Goal: Feedback & Contribution: Submit feedback/report problem

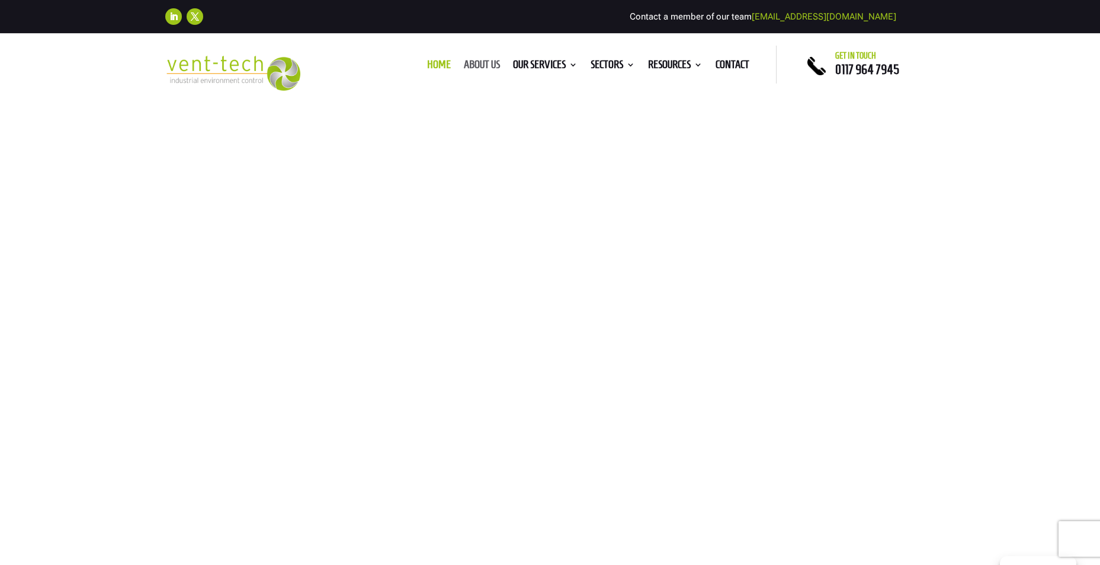
click at [485, 63] on link "About us" at bounding box center [482, 66] width 36 height 13
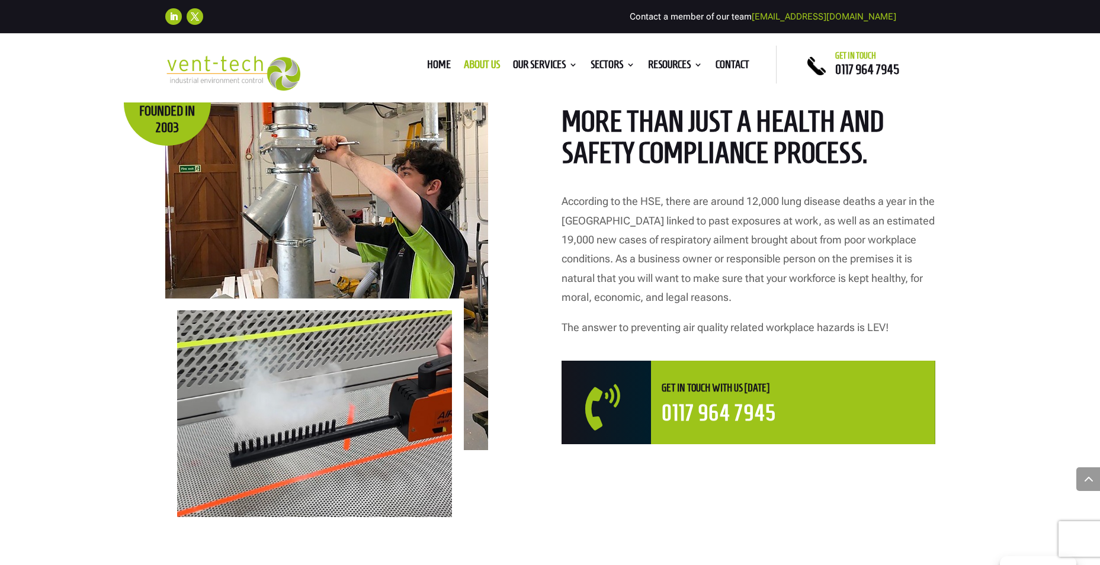
scroll to position [652, 0]
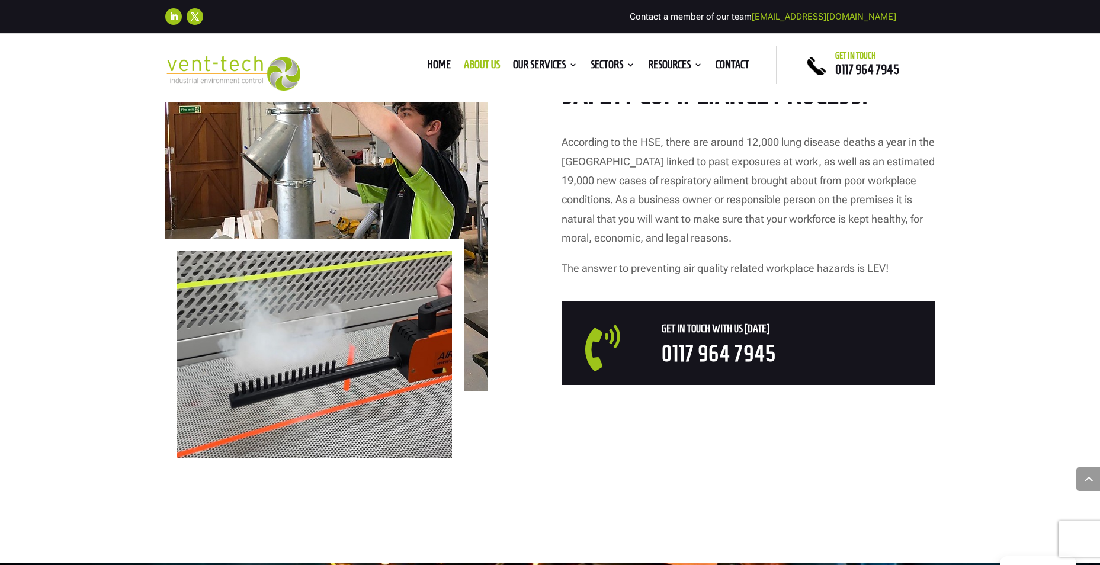
click at [618, 354] on span "" at bounding box center [619, 348] width 68 height 46
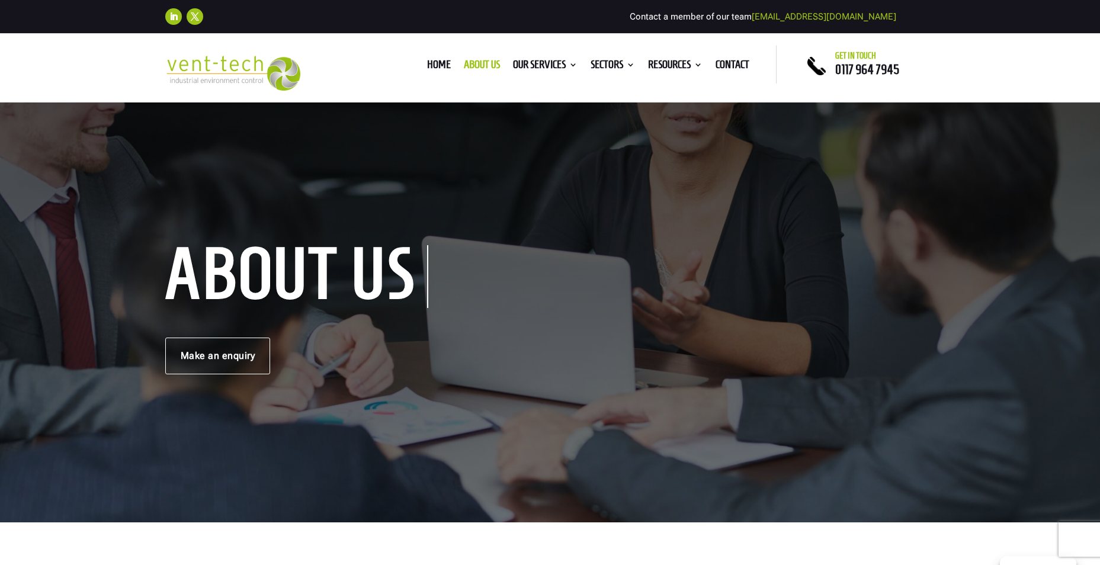
click at [855, 69] on span "0117 964 7945" at bounding box center [868, 69] width 64 height 14
click at [227, 343] on link "Make an enquiry" at bounding box center [217, 356] width 105 height 37
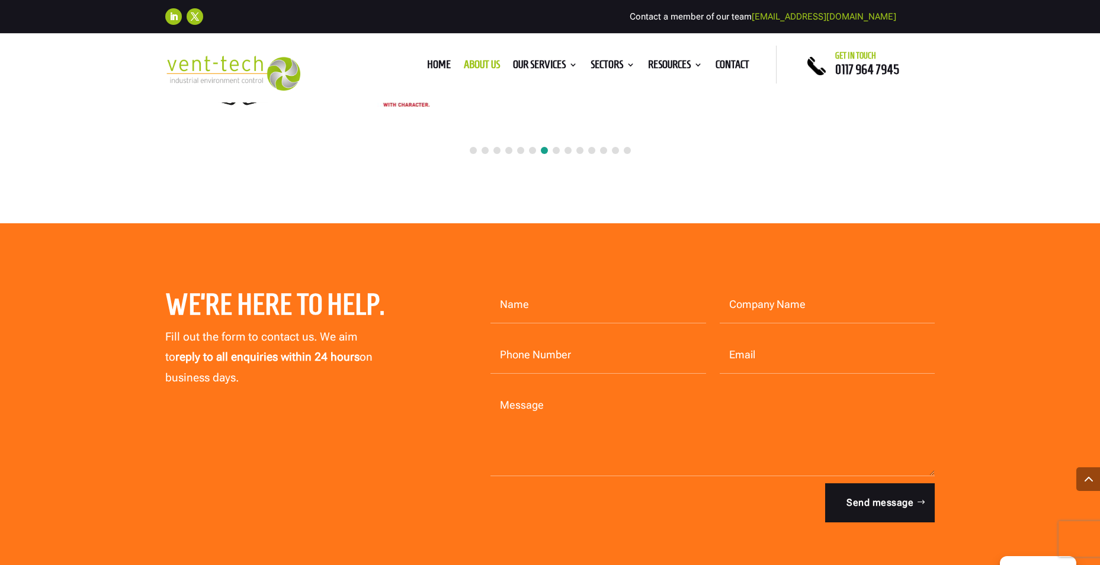
scroll to position [3200, 0]
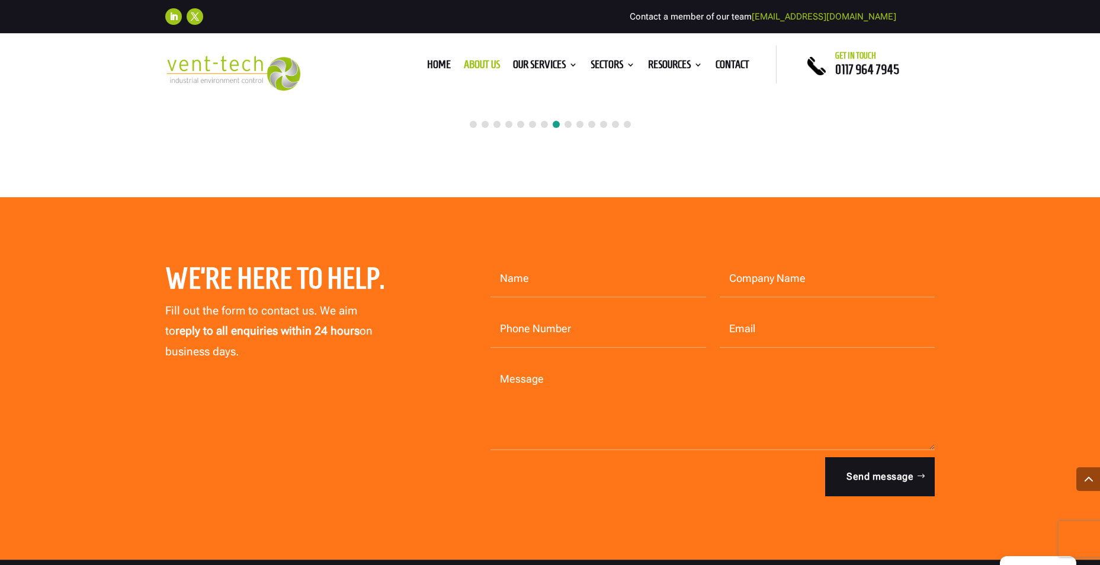
click at [580, 261] on input "Name" at bounding box center [599, 279] width 216 height 37
type input "lee Reilly"
type input "swegon"
type input "07496272846"
type input "lee.reilly@swegon.com"
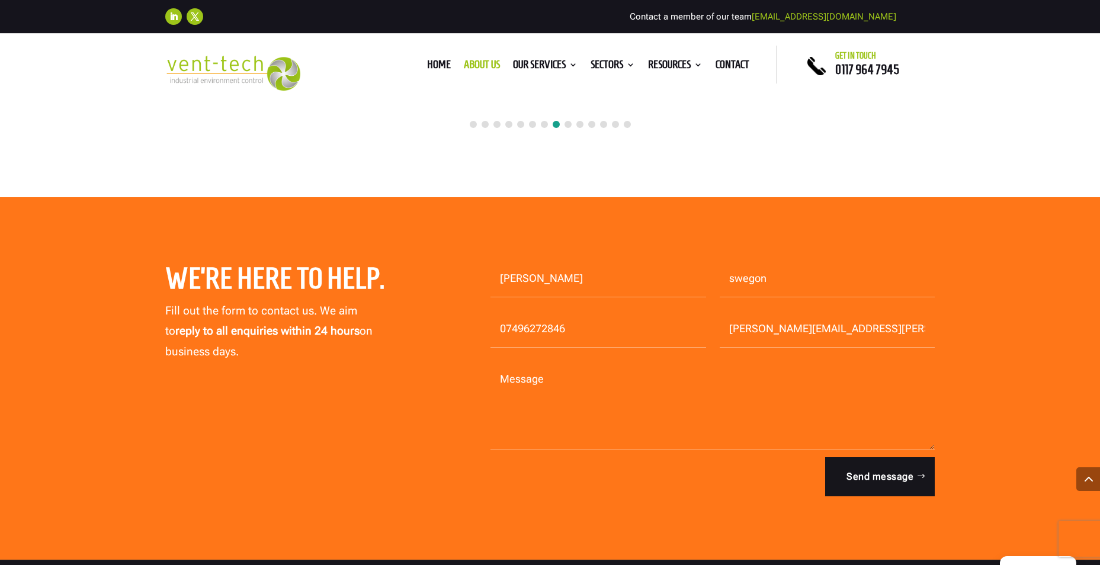
drag, startPoint x: 571, startPoint y: 310, endPoint x: 466, endPoint y: 313, distance: 104.4
click at [466, 313] on div "We’re here to help. Fill out the form to contact us. We aim to reply to all enq…" at bounding box center [550, 379] width 770 height 268
type input "07974117241"
click at [652, 415] on textarea "Message" at bounding box center [713, 405] width 445 height 89
click at [625, 407] on textarea "Message" at bounding box center [713, 405] width 445 height 89
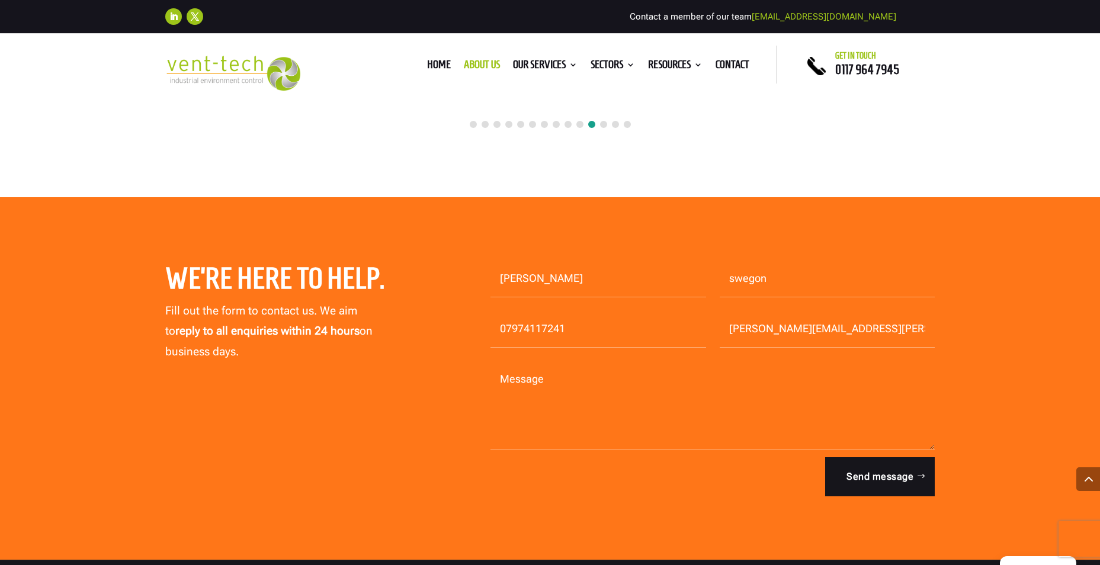
click at [625, 408] on textarea "Message" at bounding box center [713, 405] width 445 height 89
click at [644, 373] on textarea "Message" at bounding box center [713, 405] width 445 height 89
click at [640, 370] on textarea "Message" at bounding box center [713, 405] width 445 height 89
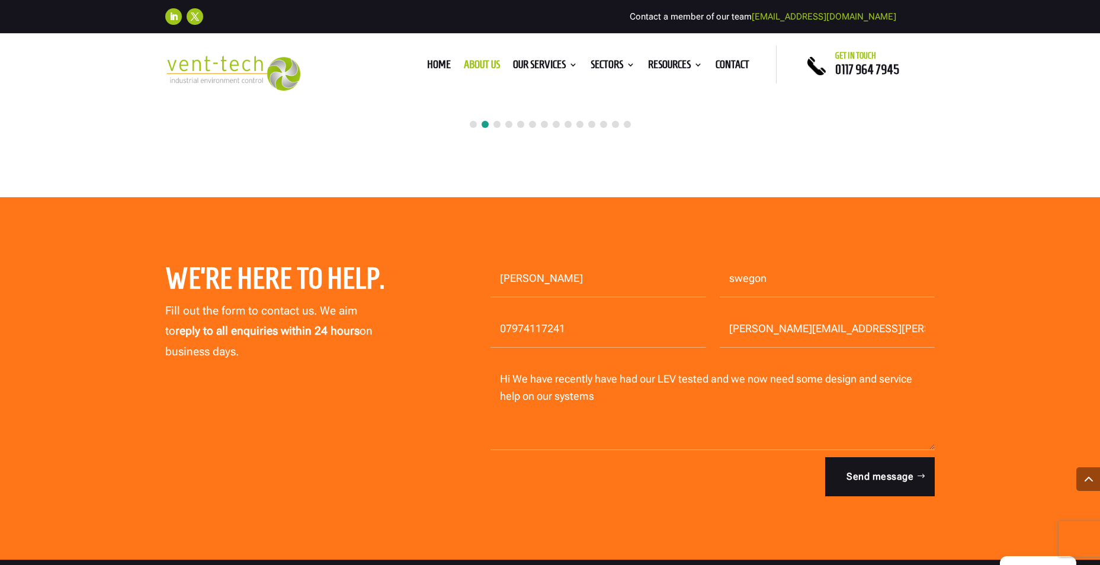
drag, startPoint x: 679, startPoint y: 361, endPoint x: 689, endPoint y: 383, distance: 24.1
click at [679, 361] on textarea "Hi We have recently have had our LEV tested and we now need some design and ser…" at bounding box center [713, 405] width 445 height 89
click at [727, 391] on textarea "Hi We have recently have had our LEV thoroughly tested and we now need some des…" at bounding box center [713, 405] width 445 height 89
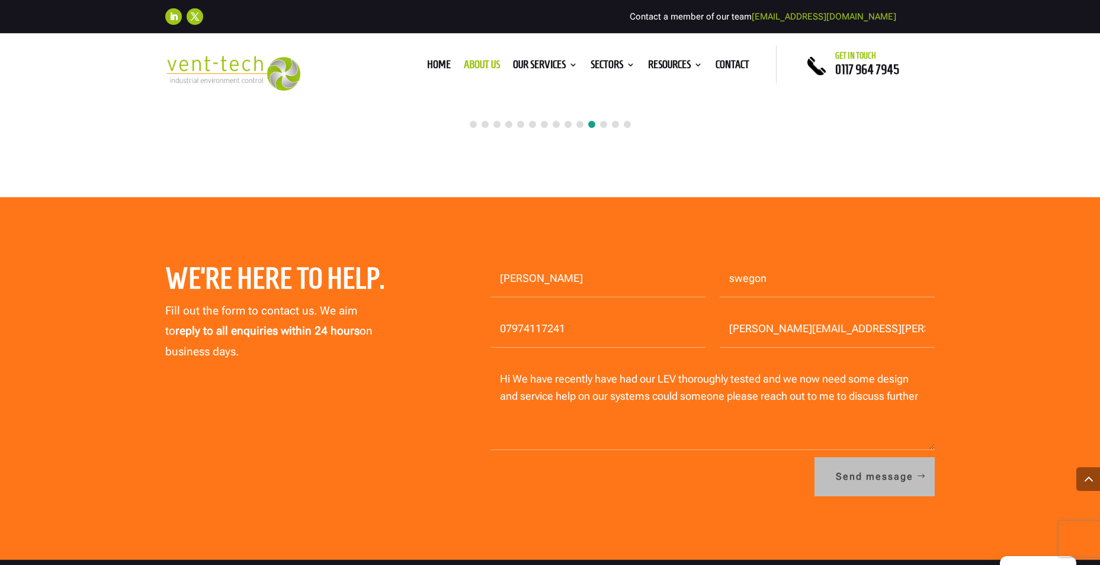
type textarea "Hi We have recently have had our LEV thoroughly tested and we now need some des…"
click at [891, 457] on button "Send message" at bounding box center [875, 476] width 120 height 39
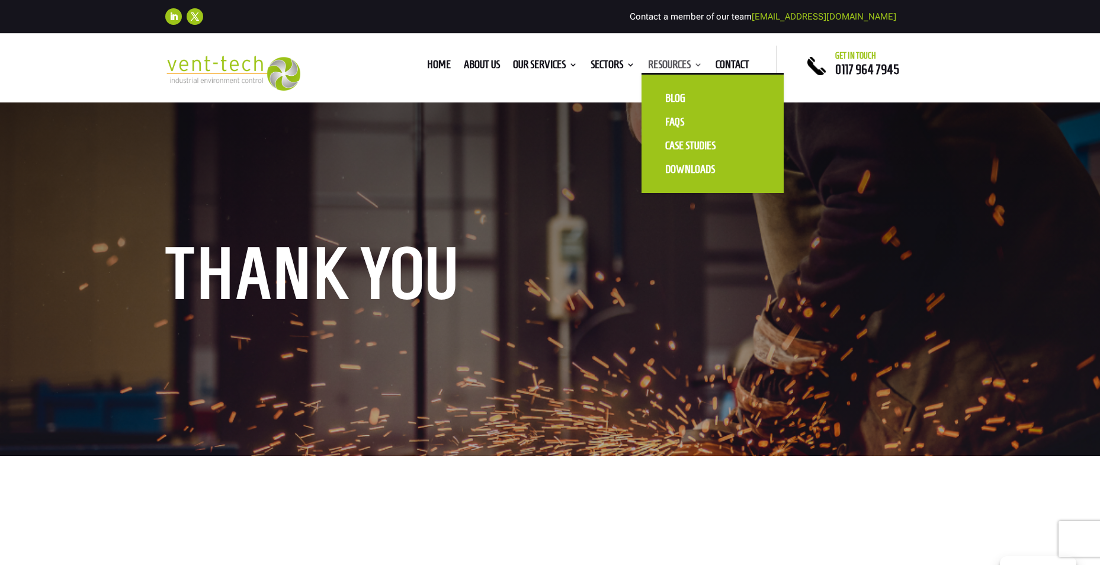
click at [655, 62] on link "Resources" at bounding box center [675, 66] width 55 height 13
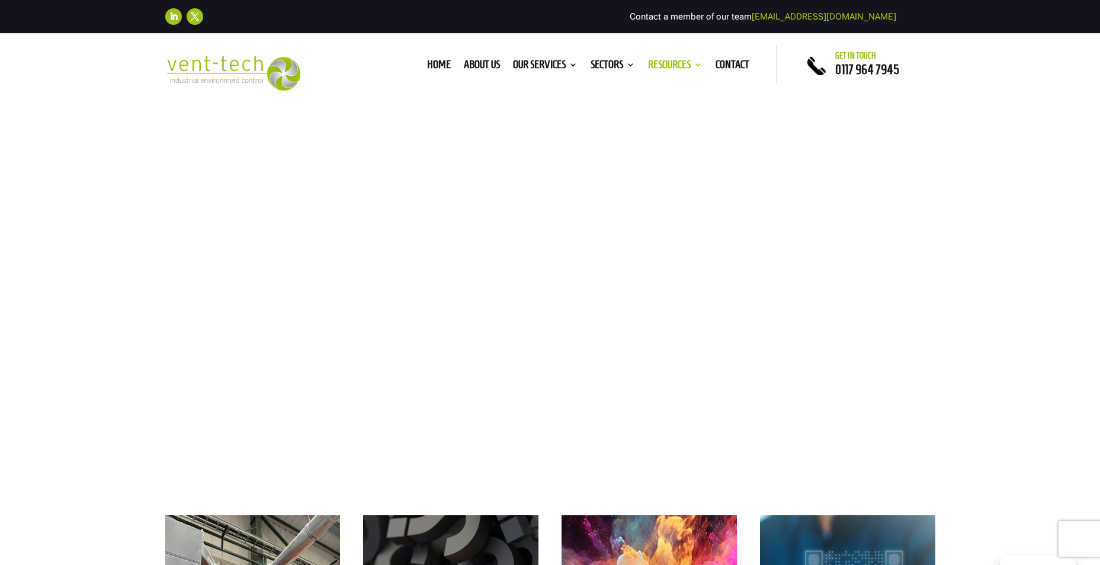
click at [607, 62] on link "Sectors" at bounding box center [613, 66] width 44 height 13
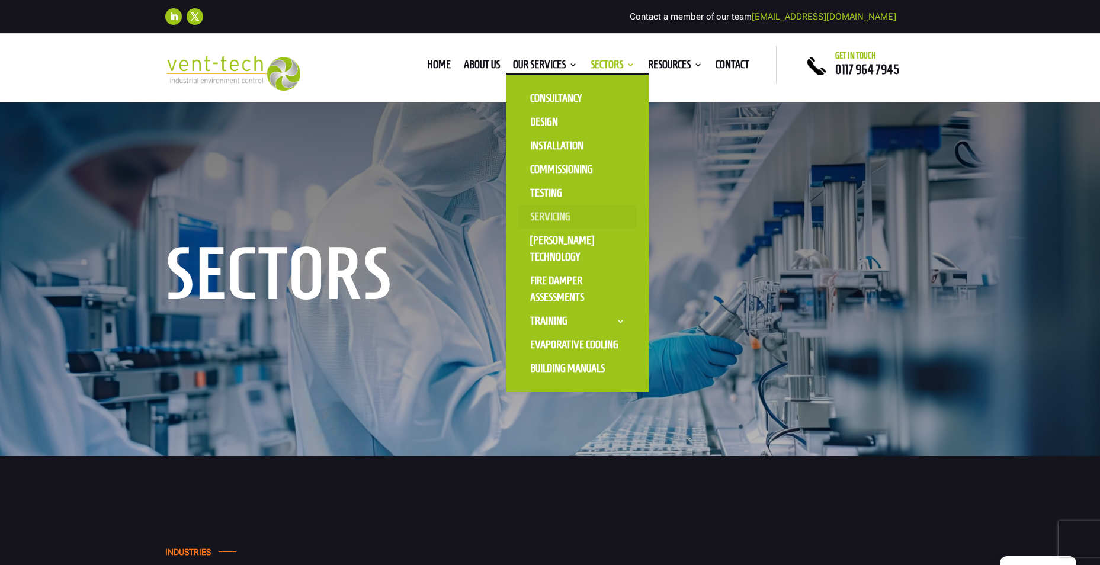
click at [546, 214] on link "Servicing" at bounding box center [578, 217] width 119 height 24
